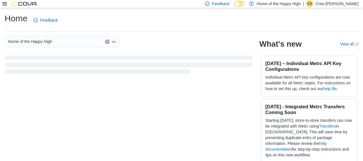
click at [5, 4] on icon at bounding box center [4, 3] width 5 height 3
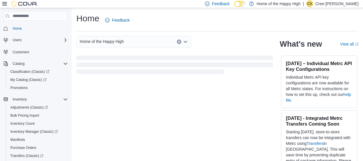
click at [5, 3] on icon at bounding box center [4, 3] width 5 height 3
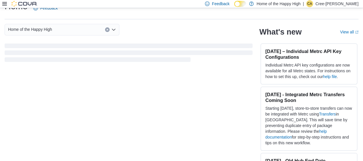
scroll to position [19, 0]
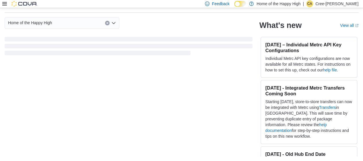
click at [4, 3] on icon at bounding box center [4, 3] width 5 height 5
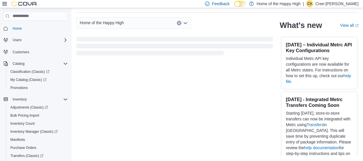
scroll to position [84, 0]
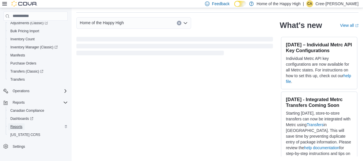
click at [22, 125] on span "Reports" at bounding box center [16, 126] width 12 height 5
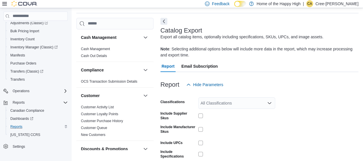
scroll to position [31, 0]
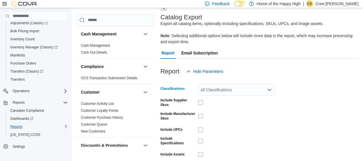
click at [241, 88] on div "All Classifications" at bounding box center [236, 89] width 77 height 11
click at [349, 77] on div at bounding box center [260, 80] width 198 height 7
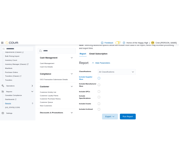
scroll to position [68, 0]
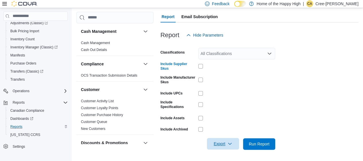
drag, startPoint x: 223, startPoint y: 143, endPoint x: 221, endPoint y: 141, distance: 3.0
click at [222, 143] on span "Export" at bounding box center [223, 143] width 25 height 11
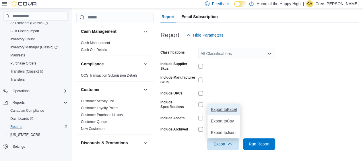
click at [232, 109] on span "Export to Excel" at bounding box center [224, 109] width 26 height 5
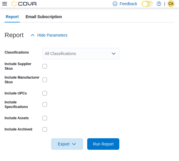
click at [65, 53] on div "All Classifications" at bounding box center [81, 53] width 77 height 11
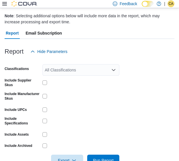
scroll to position [60, 0]
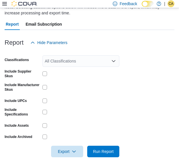
click at [44, 76] on div at bounding box center [81, 74] width 77 height 11
click at [43, 71] on div at bounding box center [81, 74] width 77 height 11
click at [81, 150] on button "Export" at bounding box center [67, 150] width 32 height 11
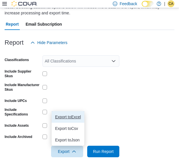
click at [76, 116] on span "Export to Excel" at bounding box center [68, 116] width 26 height 5
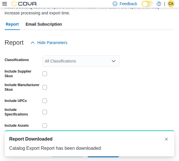
scroll to position [0, 0]
